Goal: Task Accomplishment & Management: Complete application form

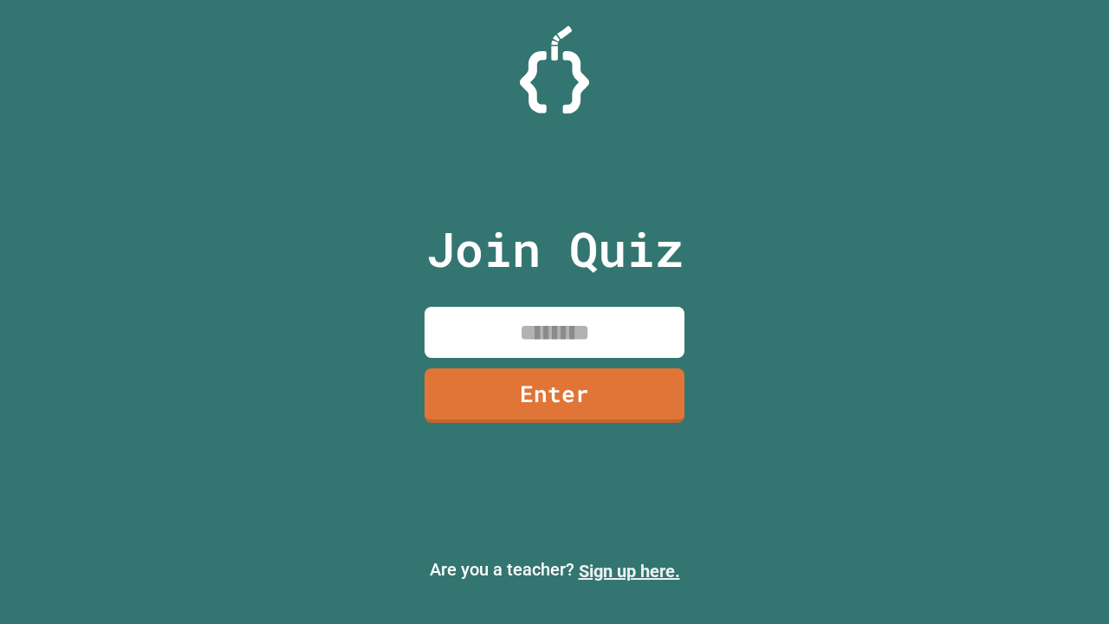
click at [629, 571] on link "Sign up here." at bounding box center [629, 570] width 101 height 21
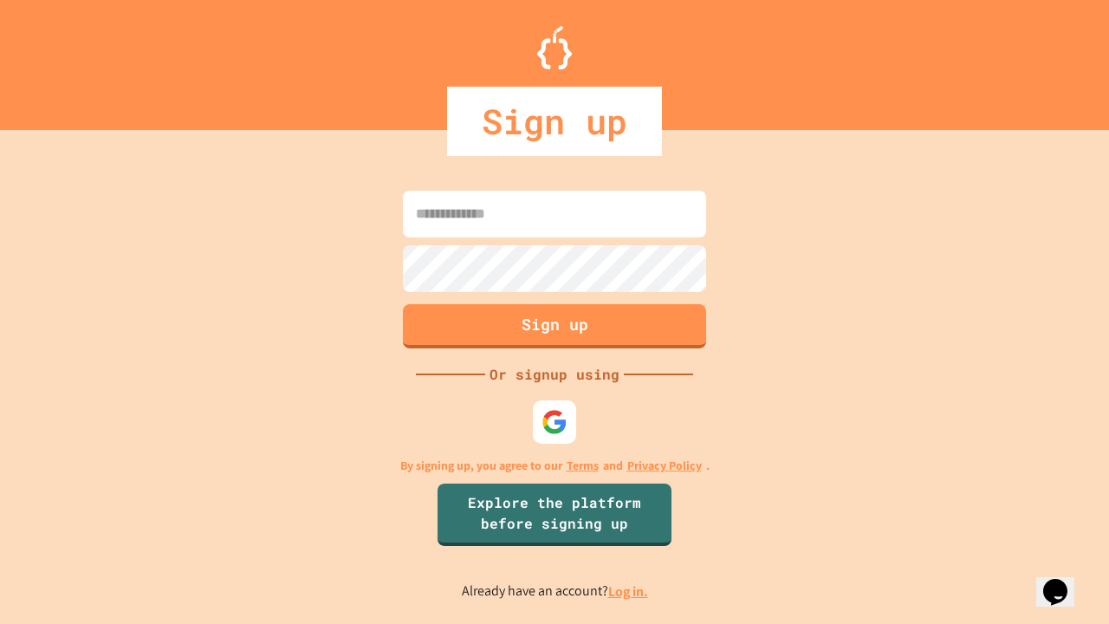
click at [629, 591] on link "Log in." at bounding box center [628, 591] width 40 height 18
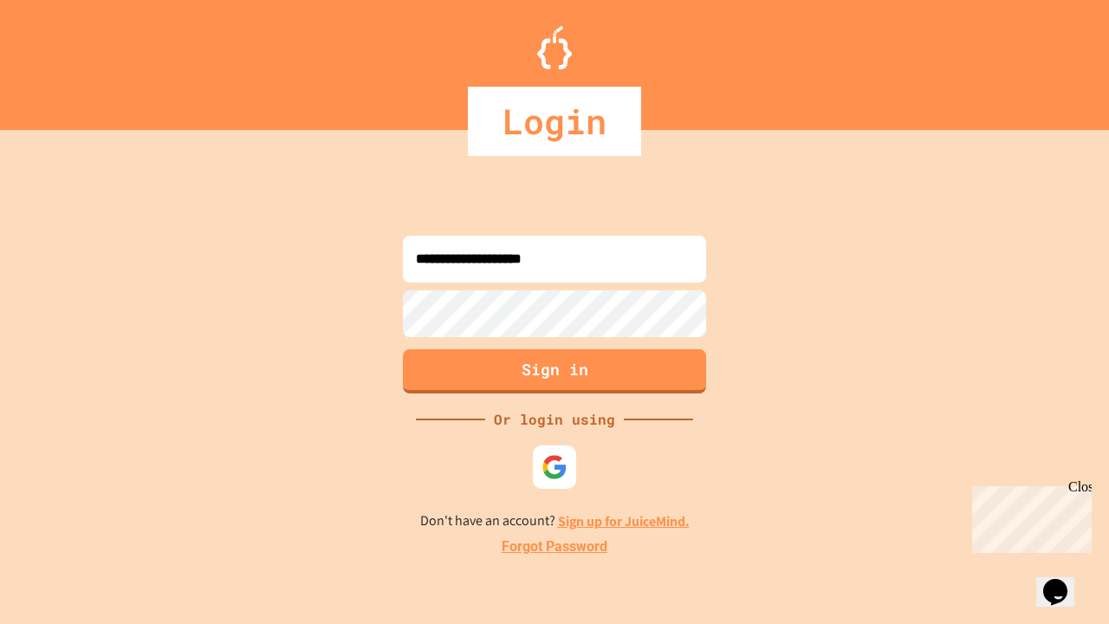
type input "**********"
